Goal: Navigation & Orientation: Find specific page/section

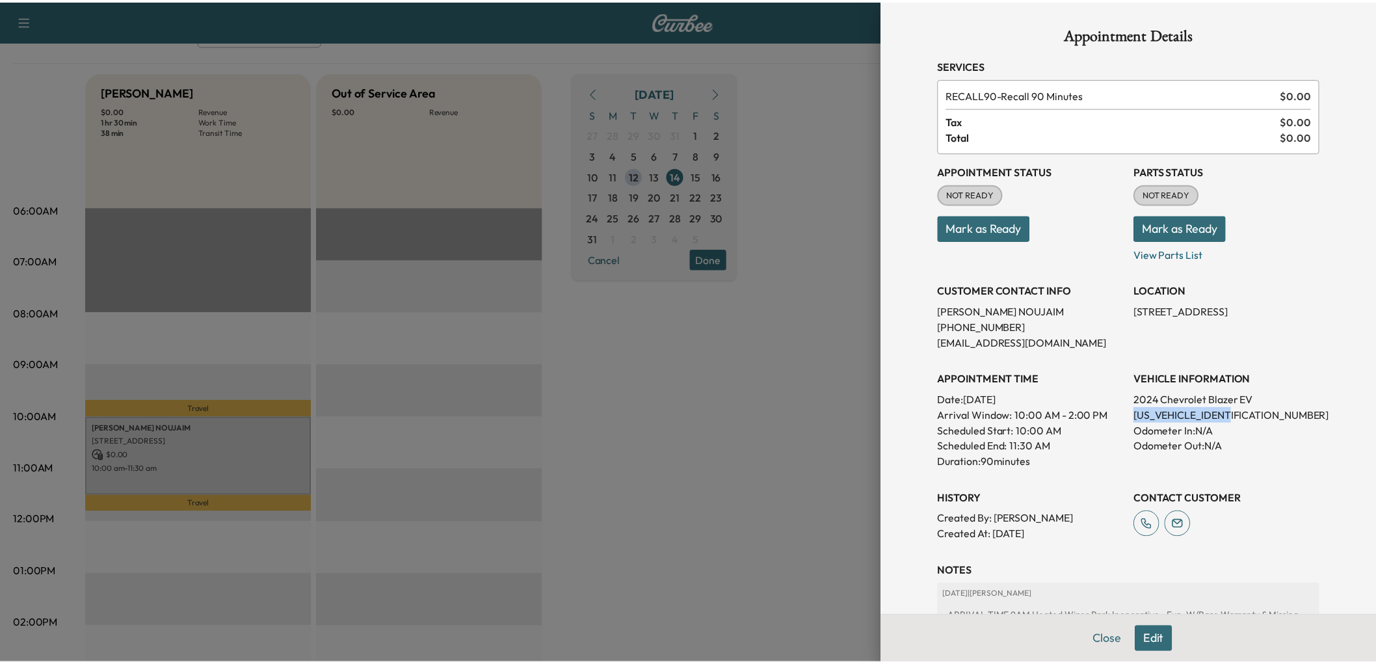
scroll to position [361, 0]
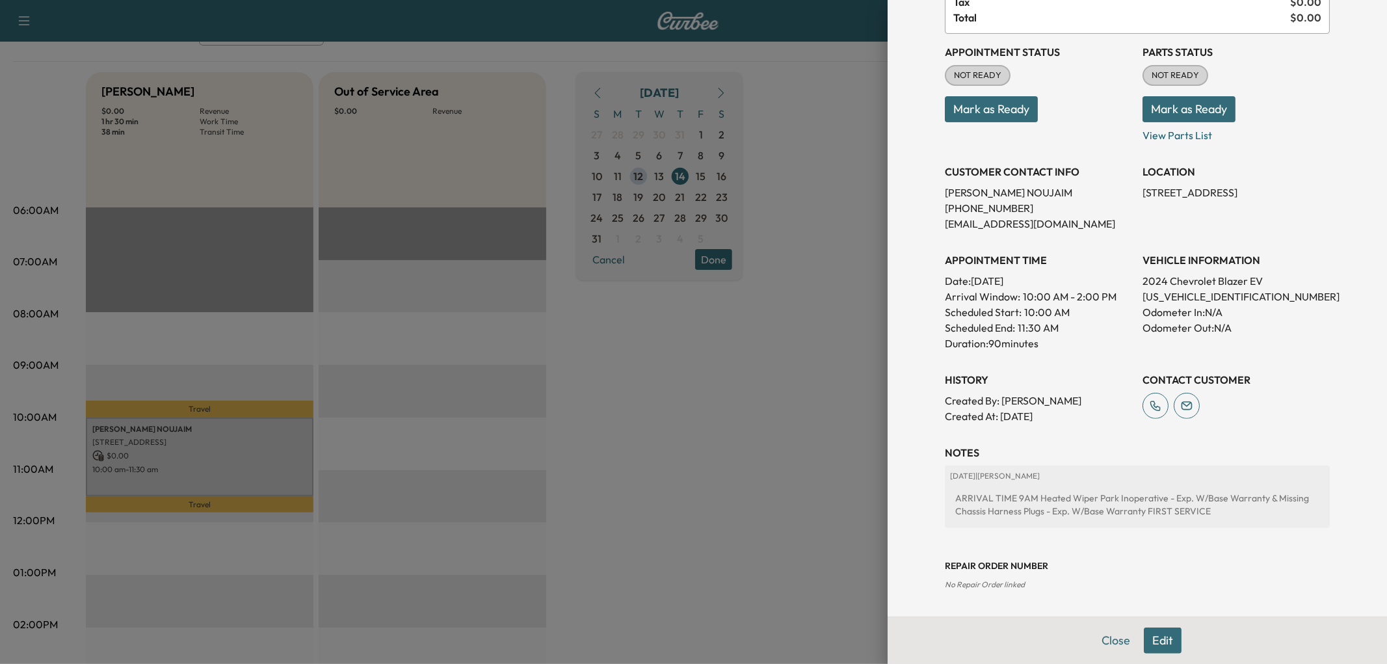
click at [692, 425] on div at bounding box center [693, 332] width 1387 height 664
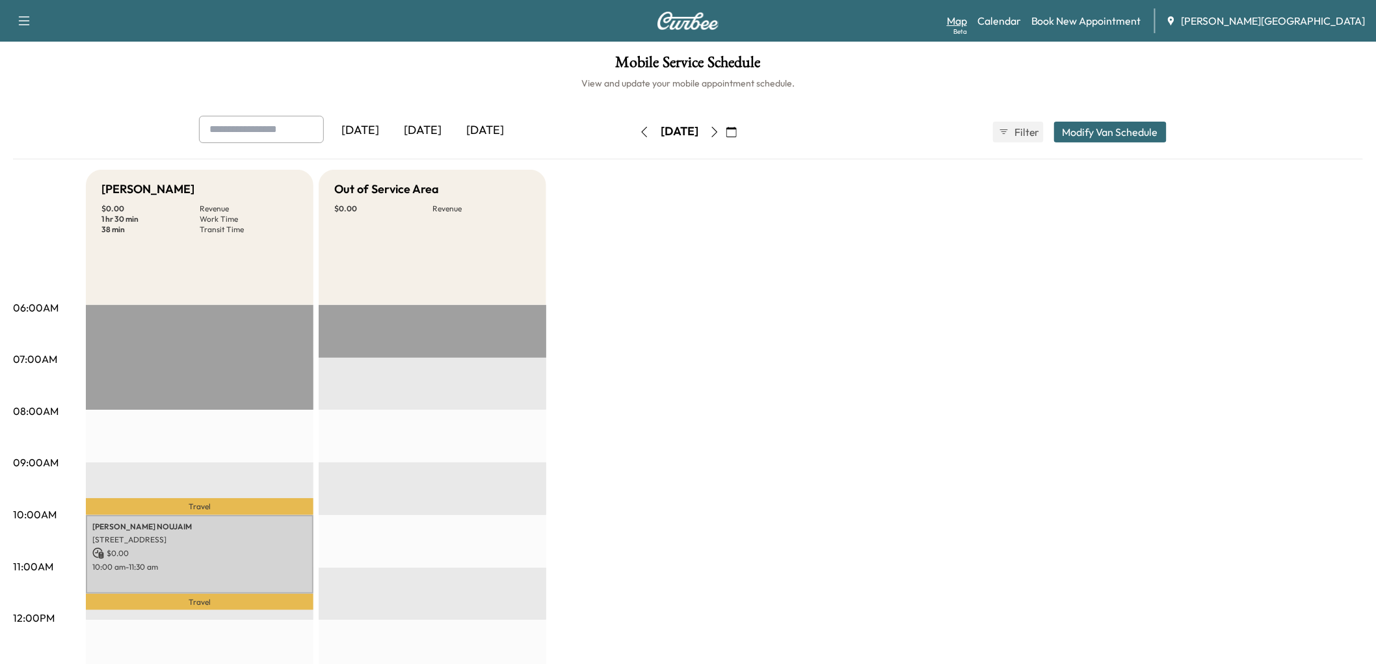
click at [967, 28] on link "Map Beta" at bounding box center [957, 21] width 20 height 16
